Goal: Information Seeking & Learning: Learn about a topic

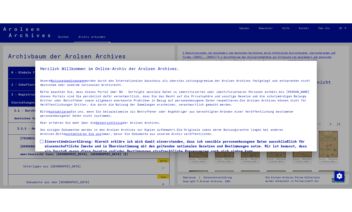
scroll to position [21, 0]
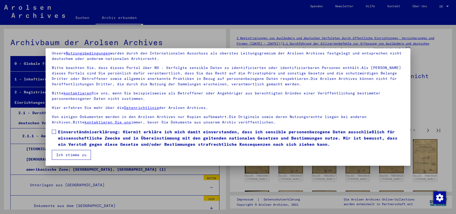
click at [73, 155] on button "Ich stimme zu" at bounding box center [71, 155] width 39 height 10
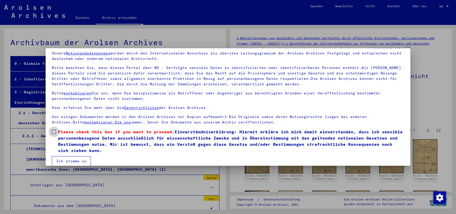
click at [54, 132] on span at bounding box center [54, 132] width 4 height 4
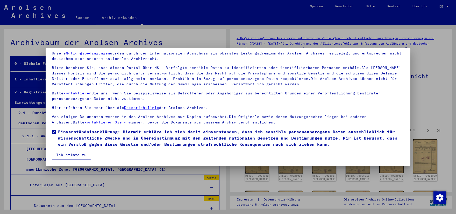
click at [75, 155] on button "Ich stimme zu" at bounding box center [71, 155] width 39 height 10
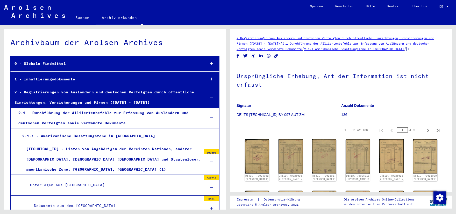
click at [404, 87] on h1 "Ursprüngliche Erhebung, Art der Information ist nicht erfasst" at bounding box center [341, 79] width 209 height 31
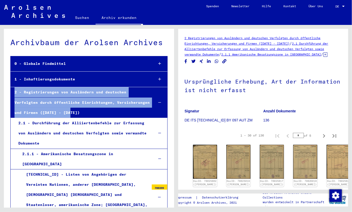
drag, startPoint x: 13, startPoint y: 92, endPoint x: 73, endPoint y: 114, distance: 63.9
click at [73, 114] on div "2 - Registrierungen von Ausländern und deutschen Verfolgten durch öffentliche E…" at bounding box center [80, 102] width 139 height 31
